Goal: Task Accomplishment & Management: Manage account settings

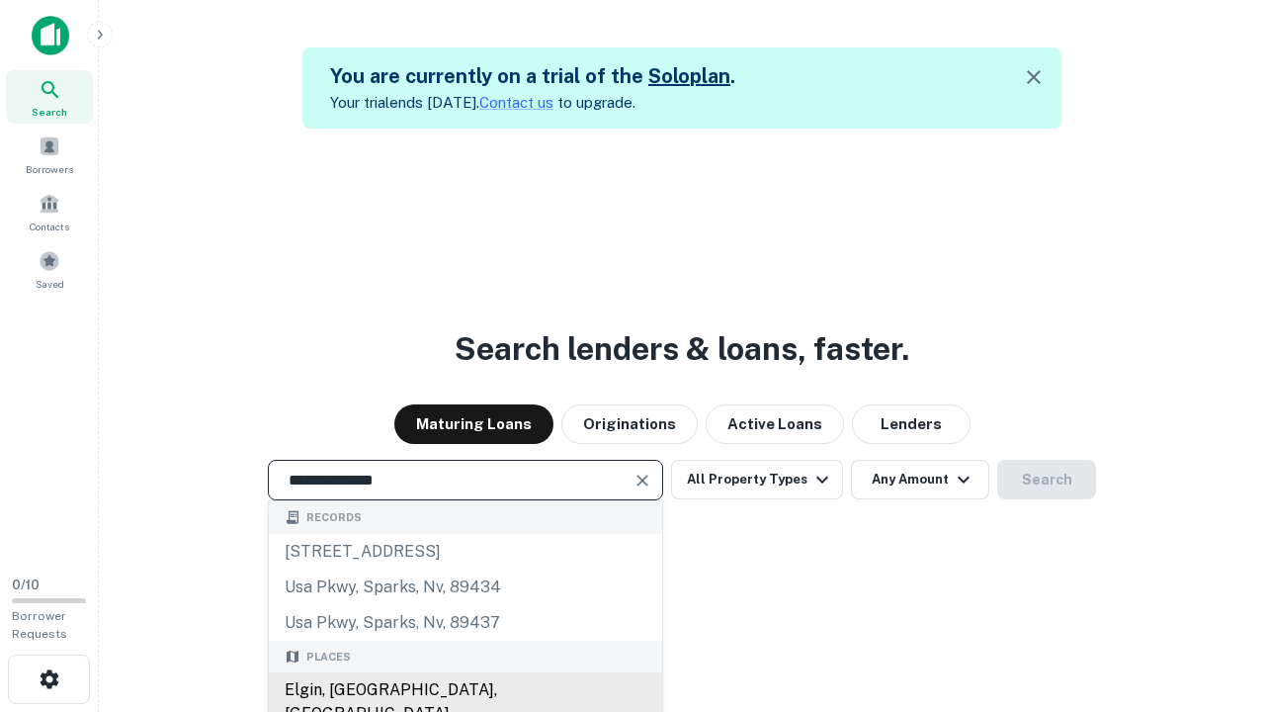
click at [465, 690] on div "Elgin, [GEOGRAPHIC_DATA], [GEOGRAPHIC_DATA]" at bounding box center [465, 701] width 393 height 59
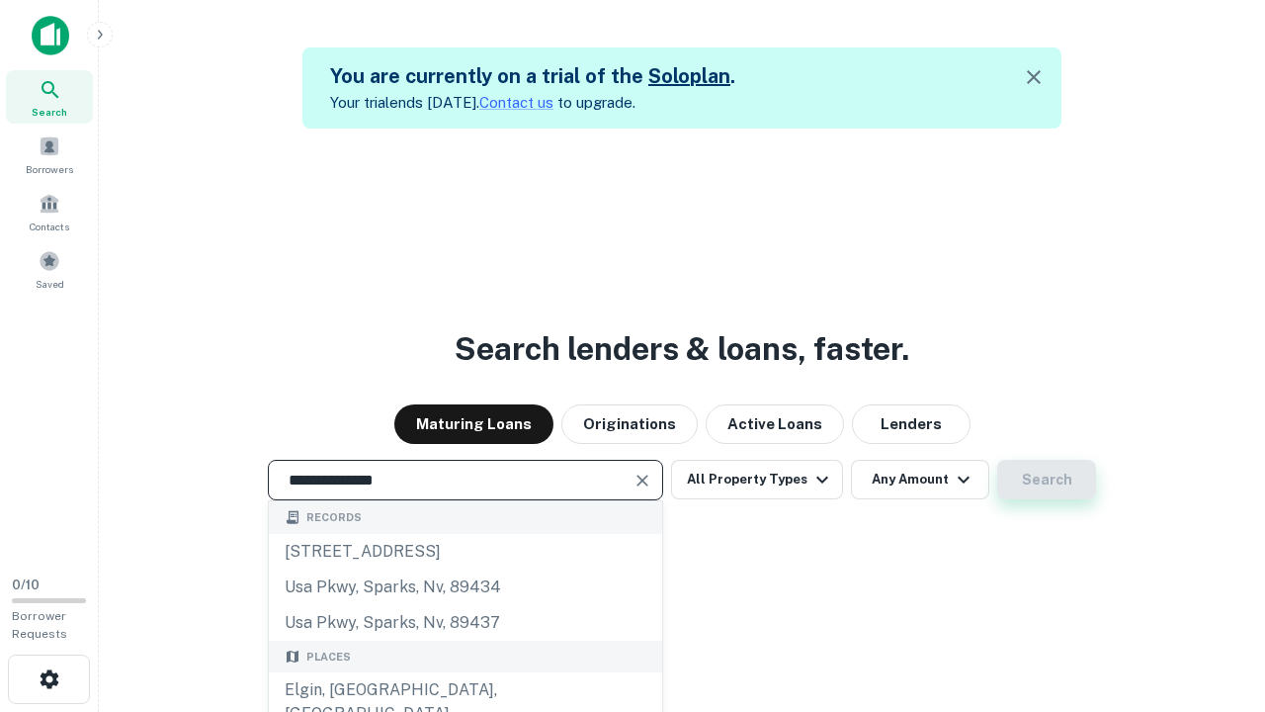
type input "**********"
click at [1047, 479] on button "Search" at bounding box center [1046, 480] width 99 height 40
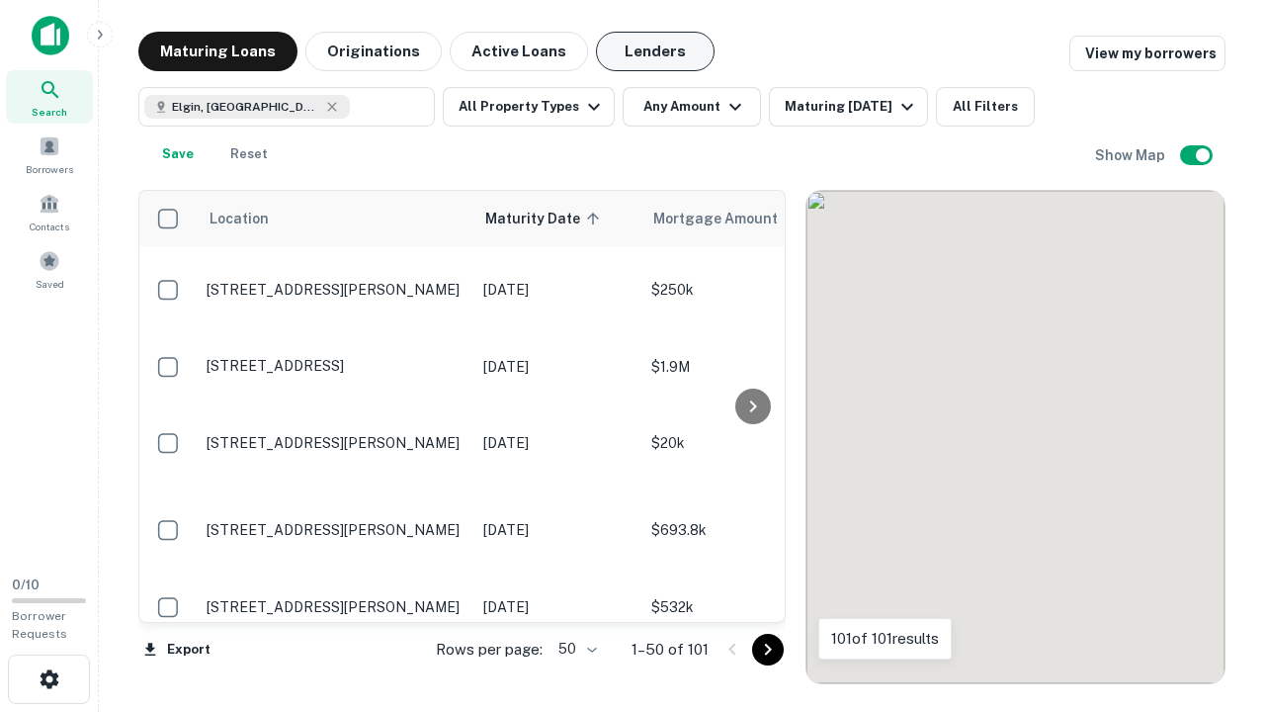
click at [655, 51] on button "Lenders" at bounding box center [655, 52] width 119 height 40
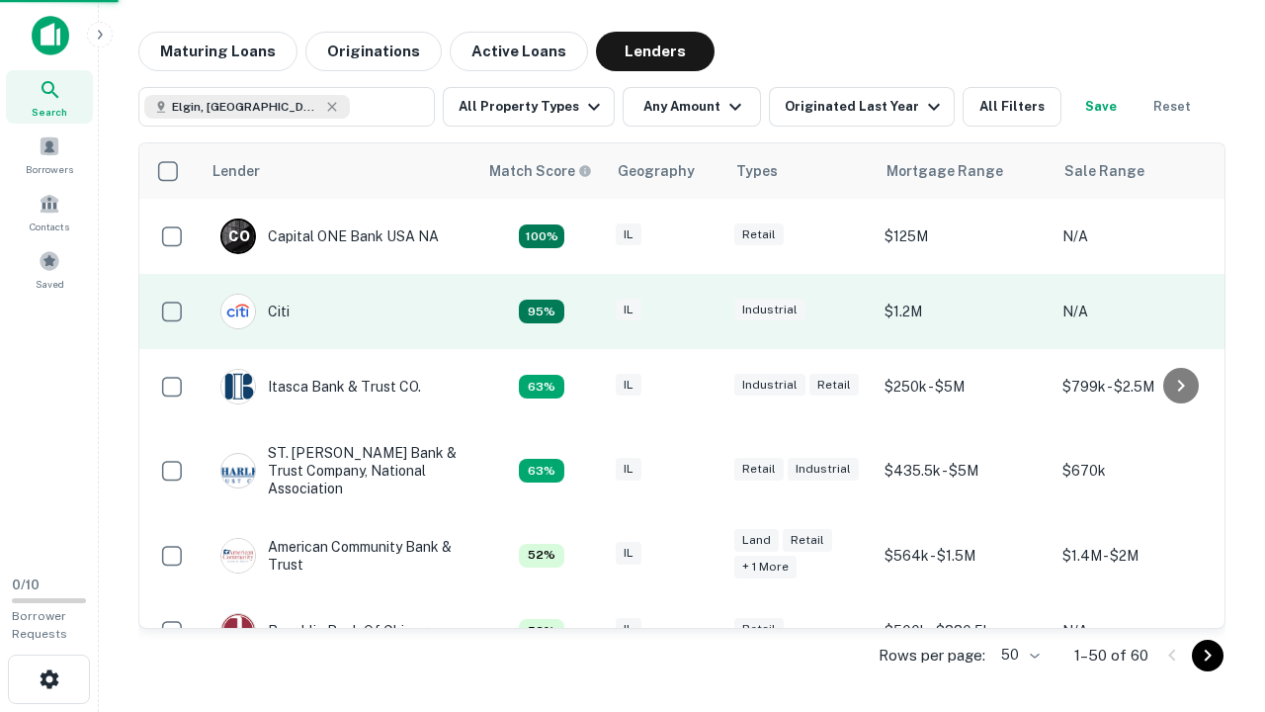
click at [702, 311] on div "IL" at bounding box center [665, 312] width 99 height 27
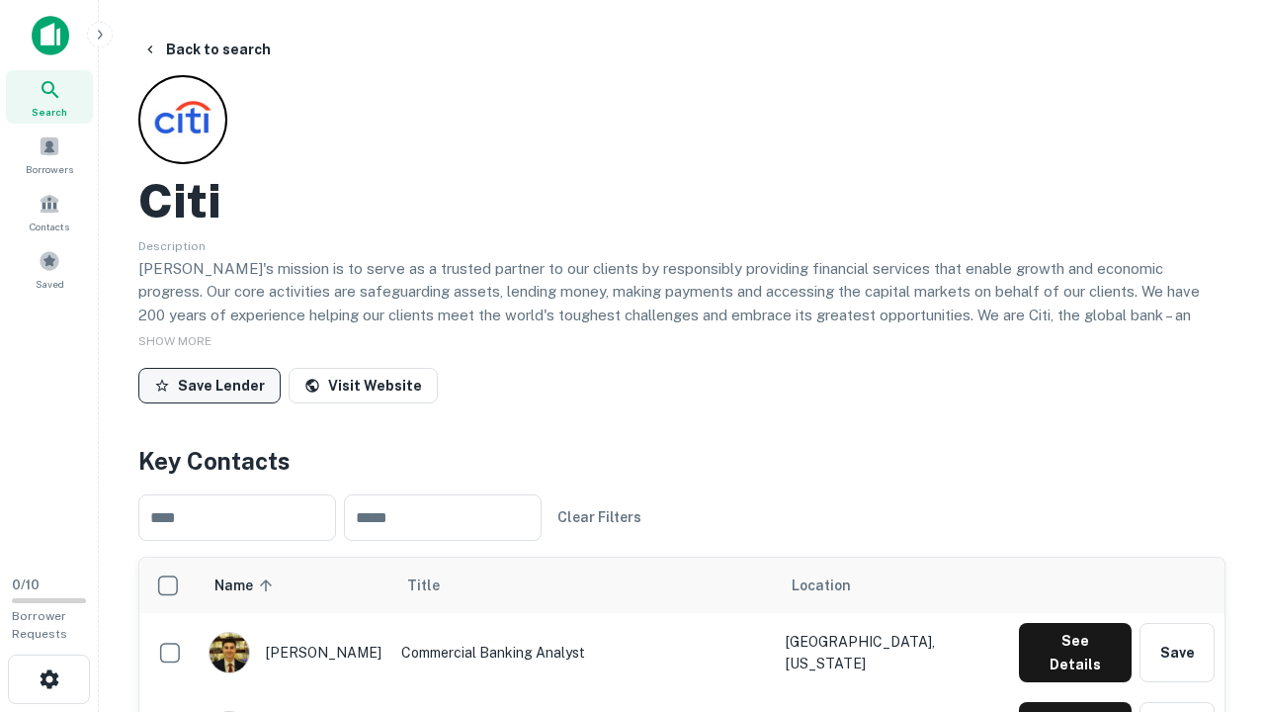
click at [210, 385] on button "Save Lender" at bounding box center [209, 386] width 142 height 36
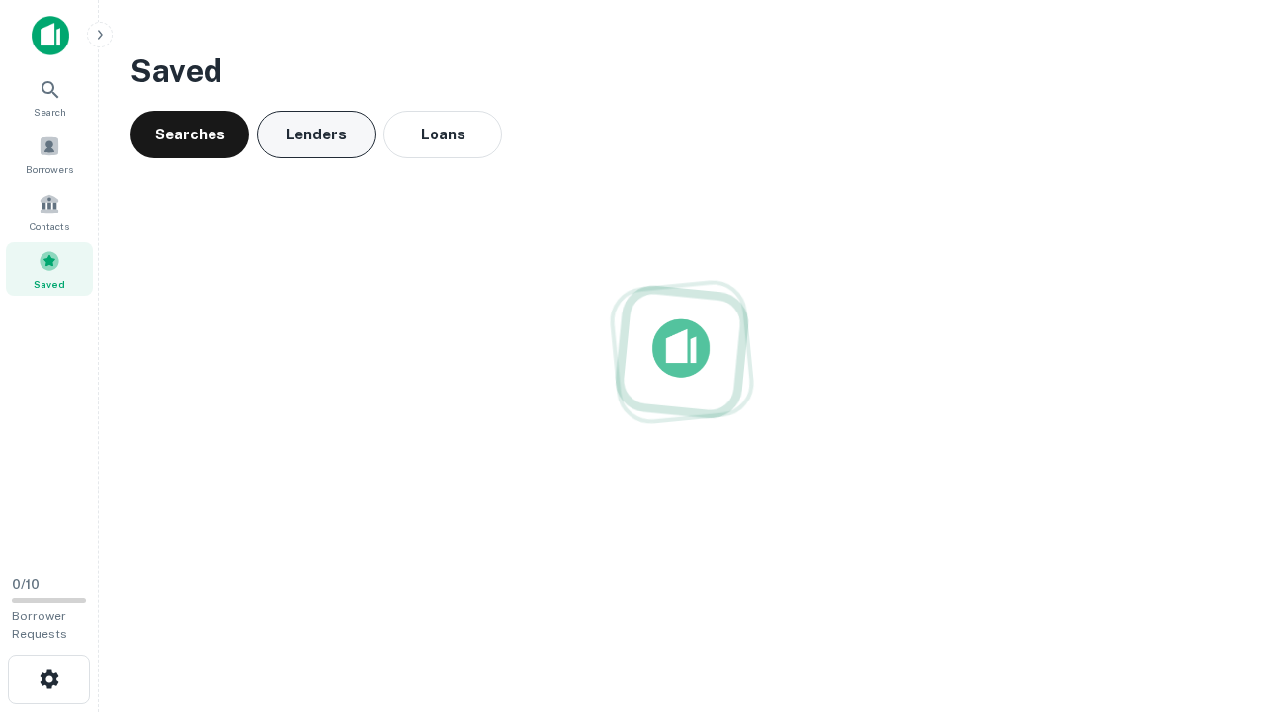
click at [316, 134] on button "Lenders" at bounding box center [316, 134] width 119 height 47
